Goal: Understand process/instructions: Learn how to perform a task or action

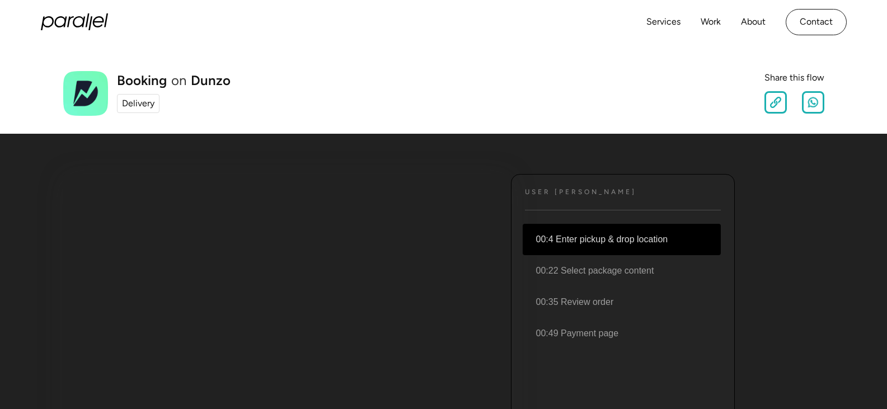
click at [629, 243] on li "00:4 Enter pickup & drop location" at bounding box center [621, 239] width 198 height 31
click at [645, 243] on li "00:4 Enter pickup & drop location" at bounding box center [621, 239] width 198 height 31
click at [140, 100] on div "Delivery" at bounding box center [138, 103] width 32 height 13
click at [751, 20] on link "About" at bounding box center [753, 22] width 25 height 16
click at [671, 25] on link "Services" at bounding box center [663, 22] width 34 height 16
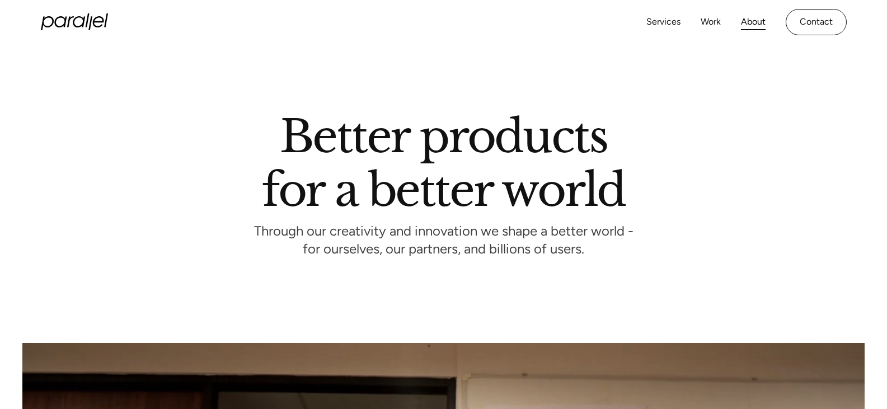
click at [663, 23] on link "Services" at bounding box center [663, 22] width 34 height 16
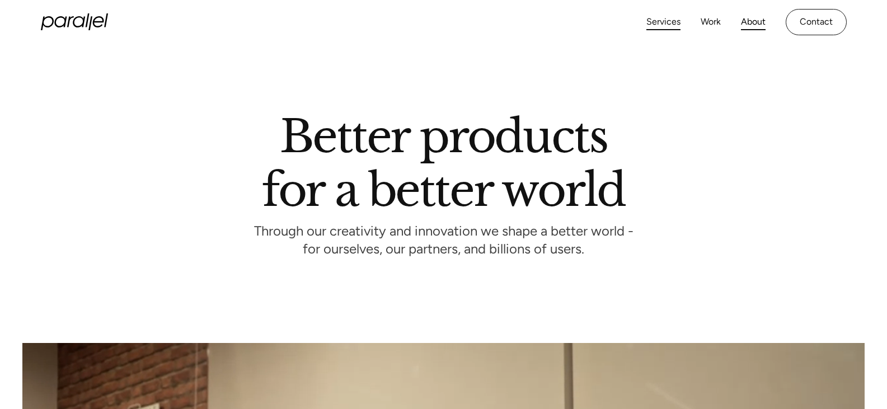
click at [663, 21] on link "Services" at bounding box center [663, 22] width 34 height 16
